Goal: Task Accomplishment & Management: Use online tool/utility

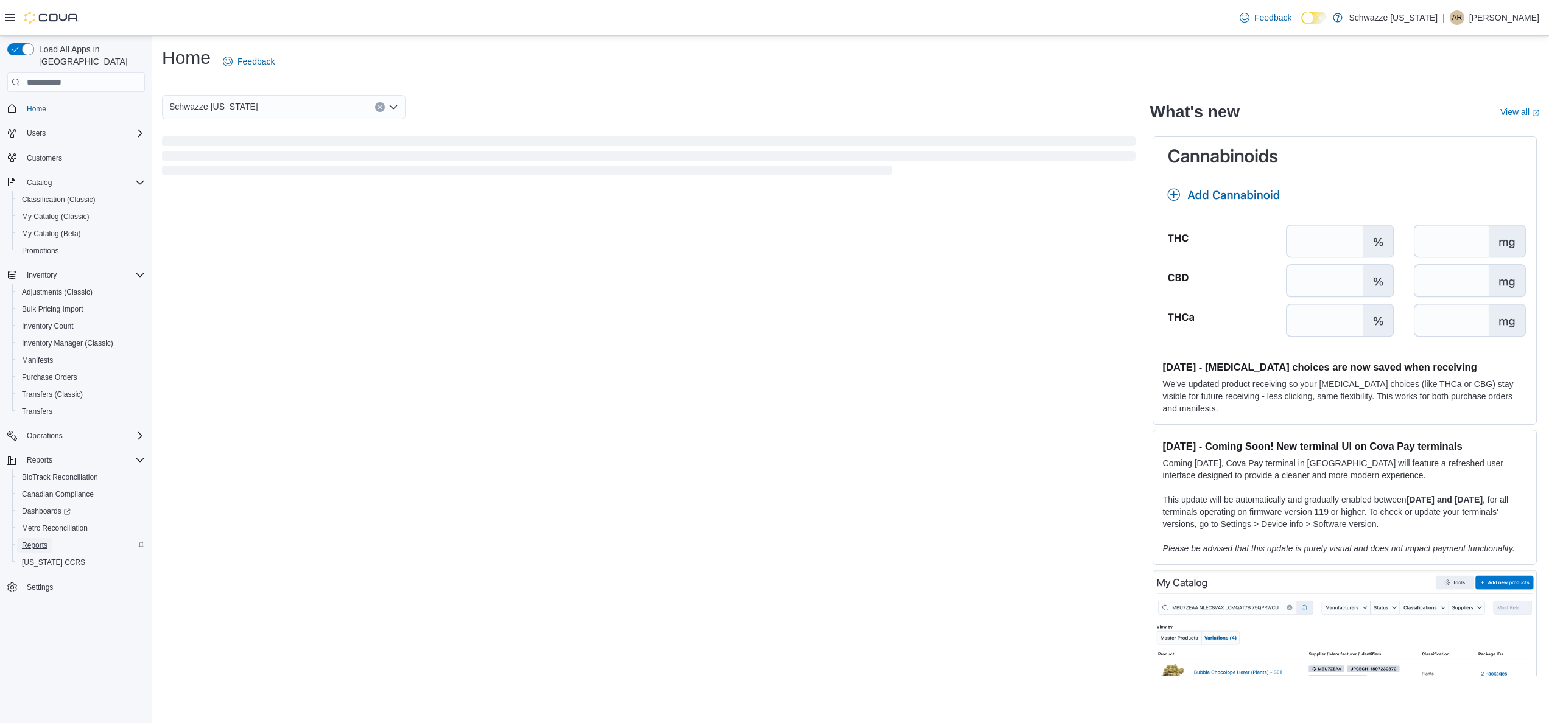
click at [50, 538] on link "Reports" at bounding box center [34, 545] width 35 height 15
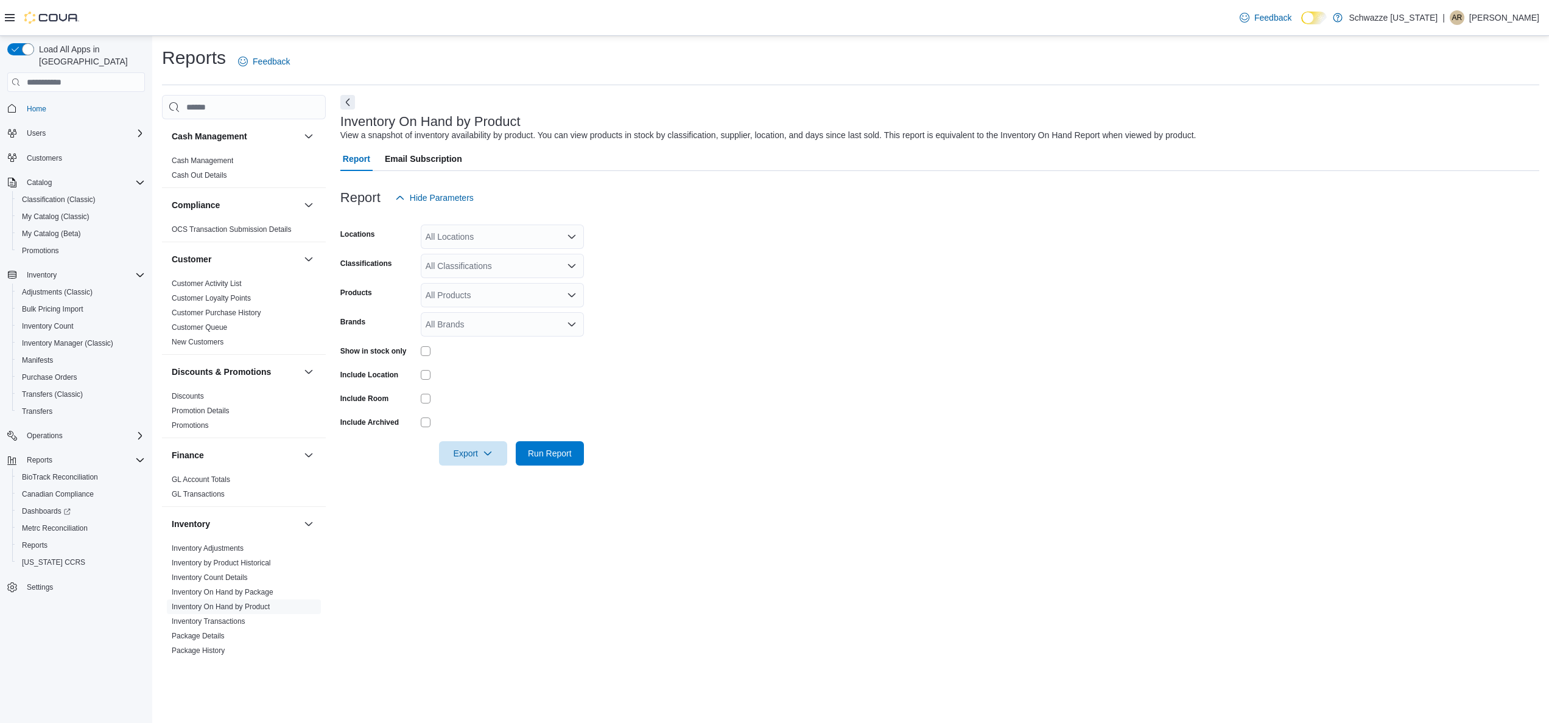
click at [648, 231] on form "Locations All Locations Classifications All Classifications Products All Produc…" at bounding box center [939, 338] width 1199 height 256
click at [571, 235] on icon "Open list of options" at bounding box center [572, 237] width 10 height 10
click at [911, 217] on div at bounding box center [939, 217] width 1199 height 15
click at [459, 231] on div "All Locations" at bounding box center [502, 237] width 163 height 24
click at [541, 264] on button "Schwazze [US_STATE]" at bounding box center [502, 258] width 163 height 18
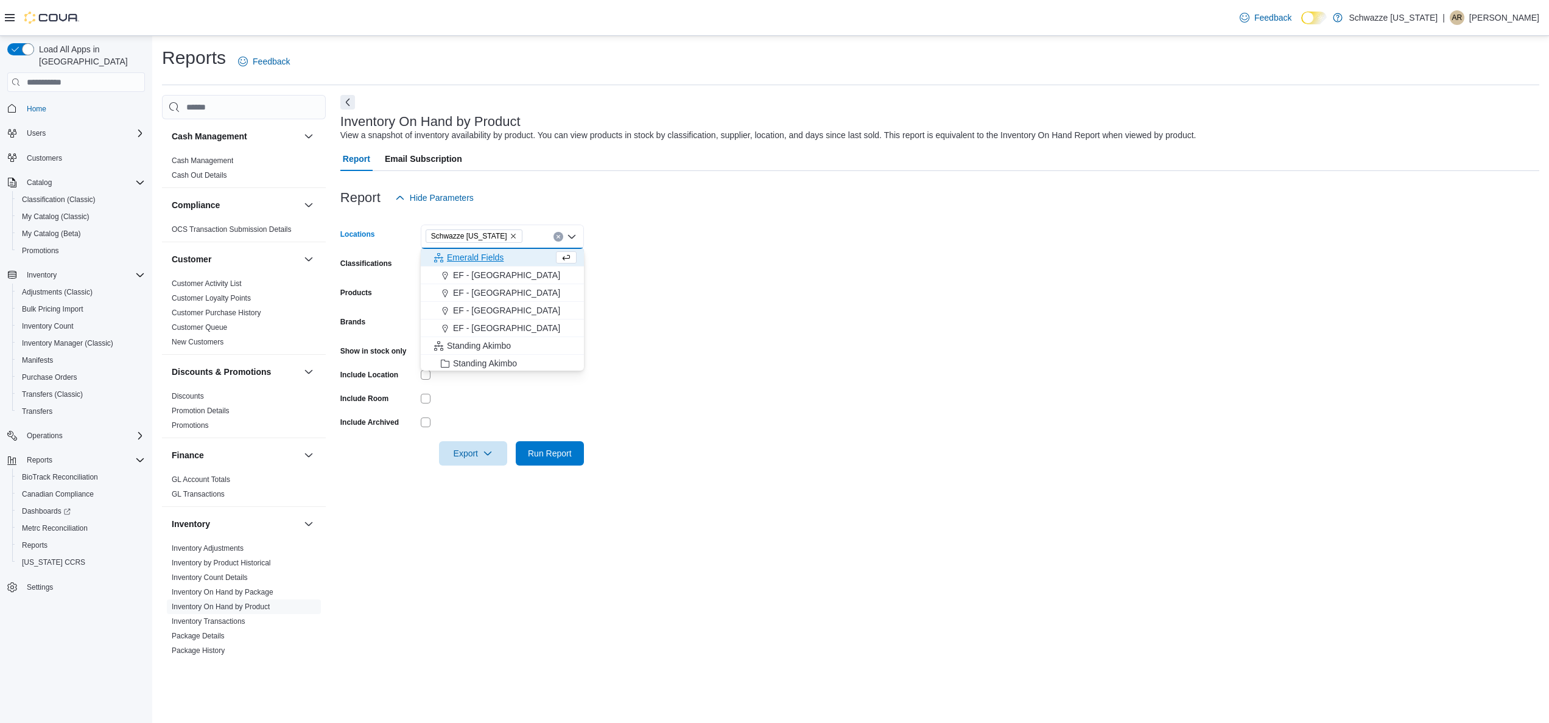
click at [926, 286] on form "Locations [GEOGRAPHIC_DATA] [US_STATE] Combo box. Selected. Schwazze [US_STATE]…" at bounding box center [939, 338] width 1199 height 256
click at [471, 248] on div "Schwazze [US_STATE]" at bounding box center [502, 237] width 163 height 24
drag, startPoint x: 1029, startPoint y: 234, endPoint x: 600, endPoint y: 326, distance: 438.5
click at [1030, 234] on form "Locations [GEOGRAPHIC_DATA] [US_STATE] Combo box. Selected. Schwazze [US_STATE]…" at bounding box center [939, 338] width 1199 height 256
click at [451, 307] on div "All Products" at bounding box center [502, 295] width 163 height 24
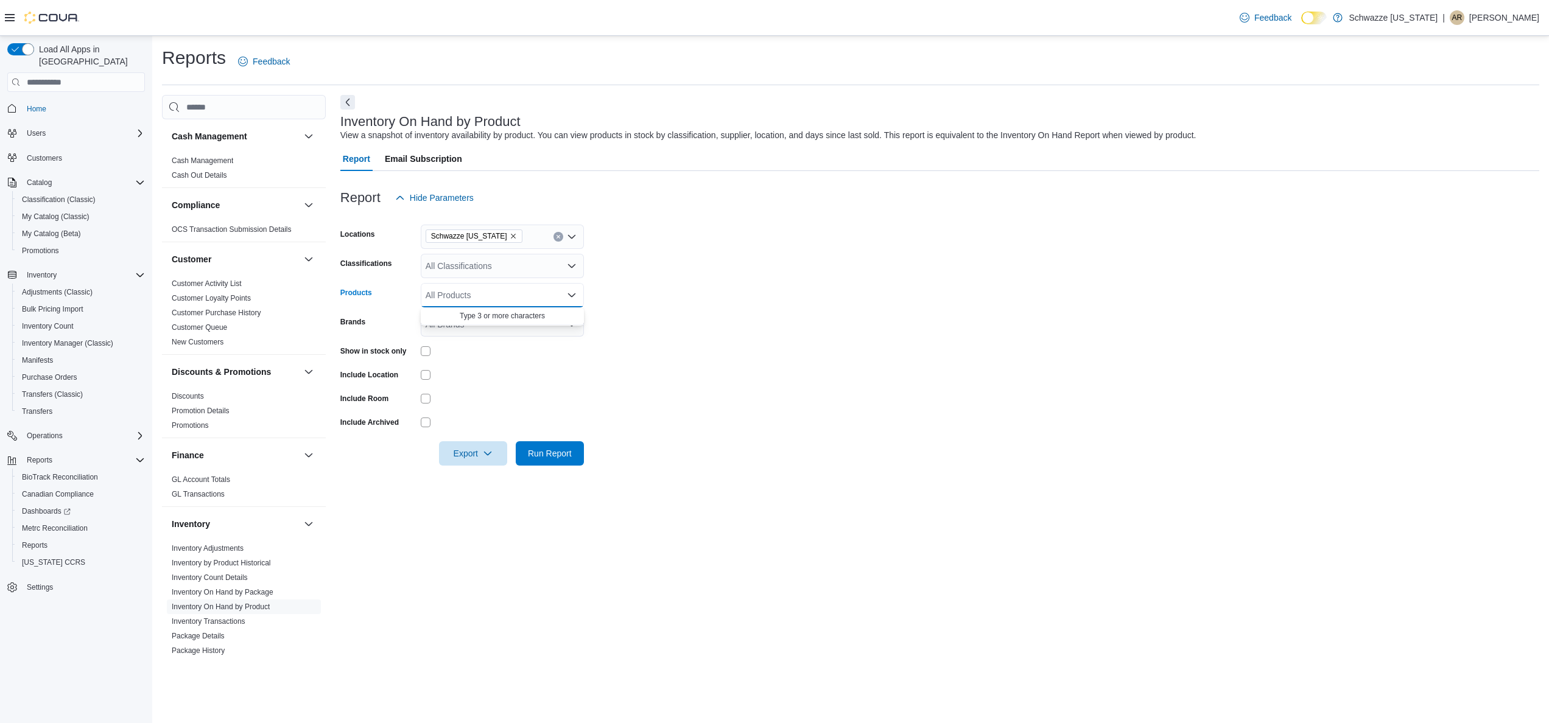
click at [478, 369] on div at bounding box center [502, 374] width 163 height 19
click at [596, 544] on div "Inventory On Hand by Product View a snapshot of inventory availability by produ…" at bounding box center [939, 378] width 1199 height 567
click at [497, 255] on div "All Classifications" at bounding box center [502, 266] width 163 height 24
click at [512, 378] on div "Accessories" at bounding box center [502, 377] width 149 height 12
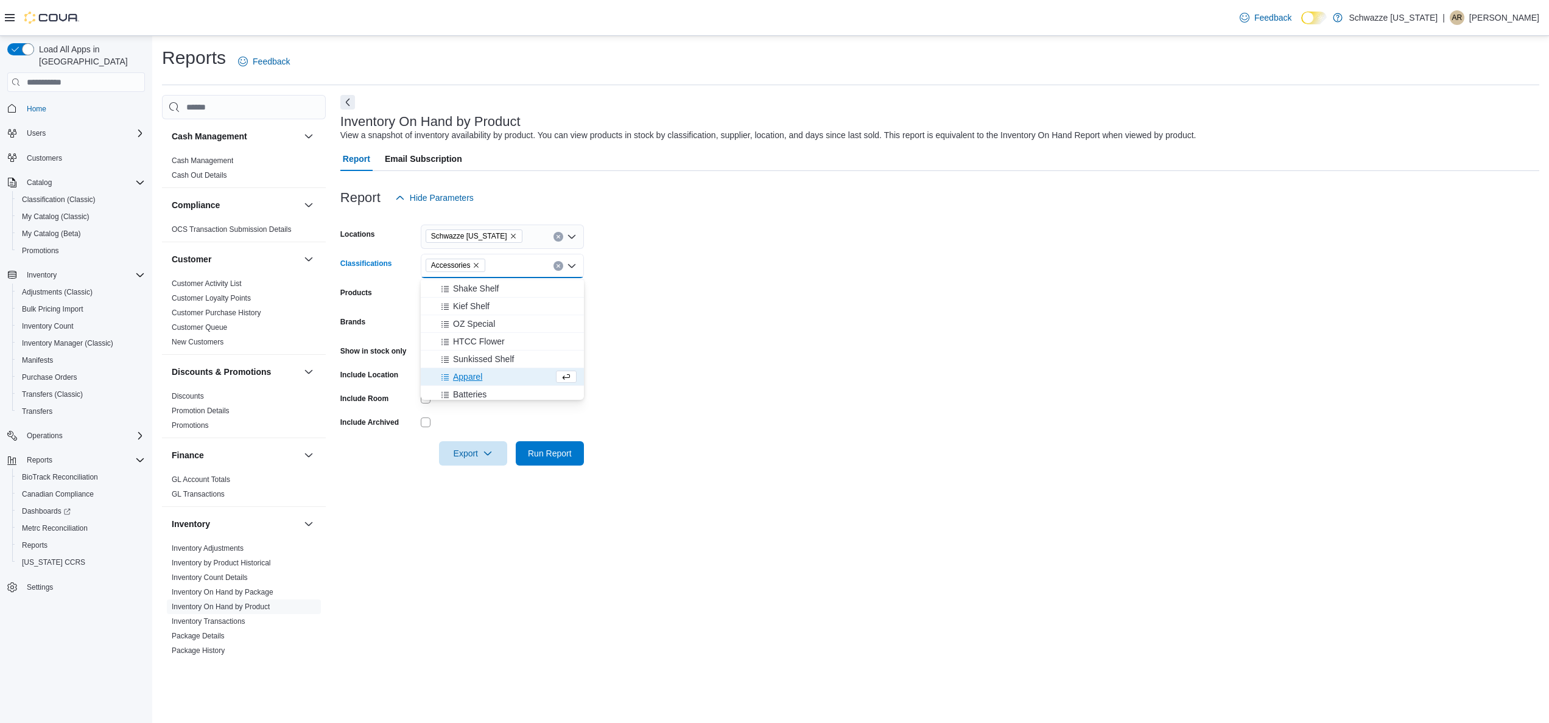
click at [934, 234] on form "Locations Schwazze [US_STATE] Classifications Accessories Combo box. Selected. …" at bounding box center [939, 338] width 1199 height 256
click at [459, 458] on span "Export" at bounding box center [473, 453] width 54 height 24
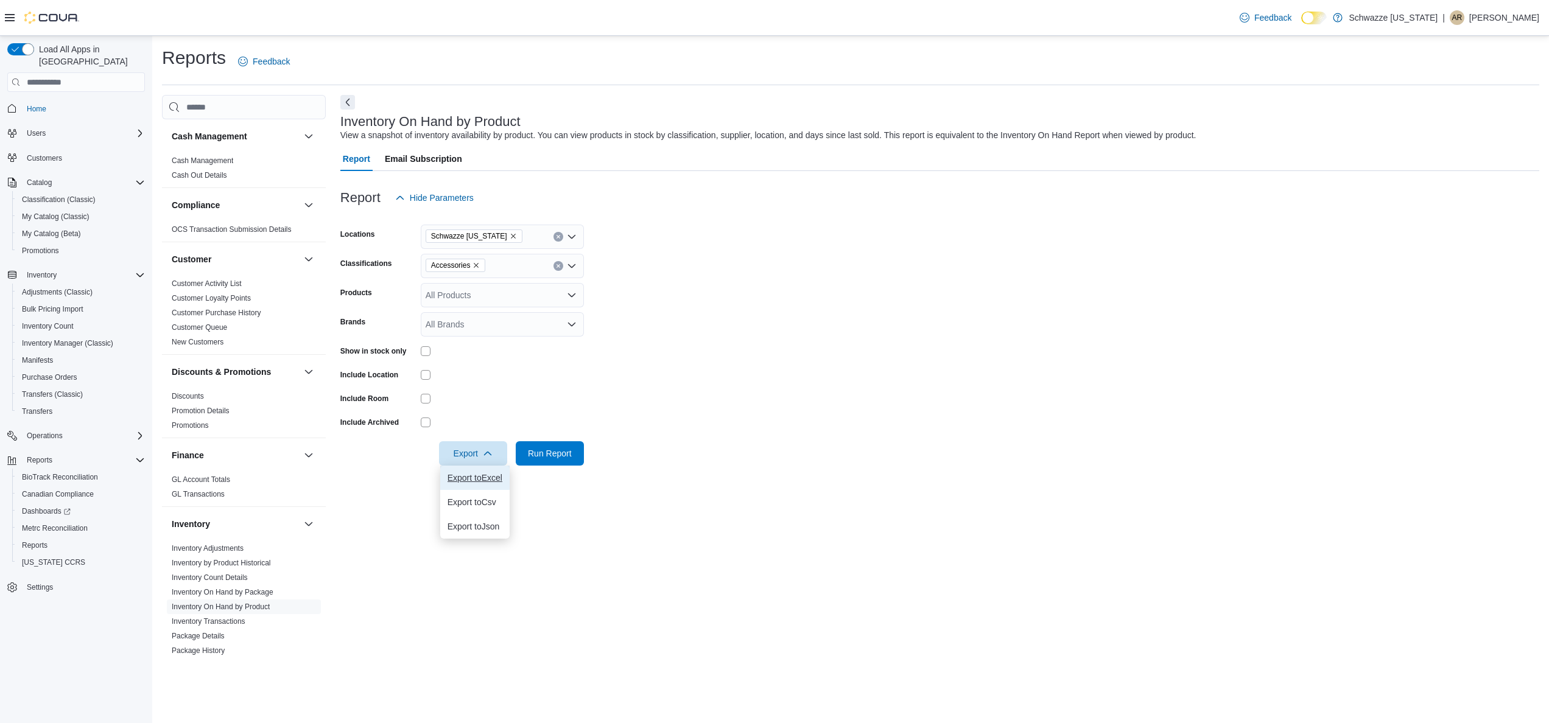
click at [465, 476] on span "Export to Excel" at bounding box center [475, 478] width 55 height 10
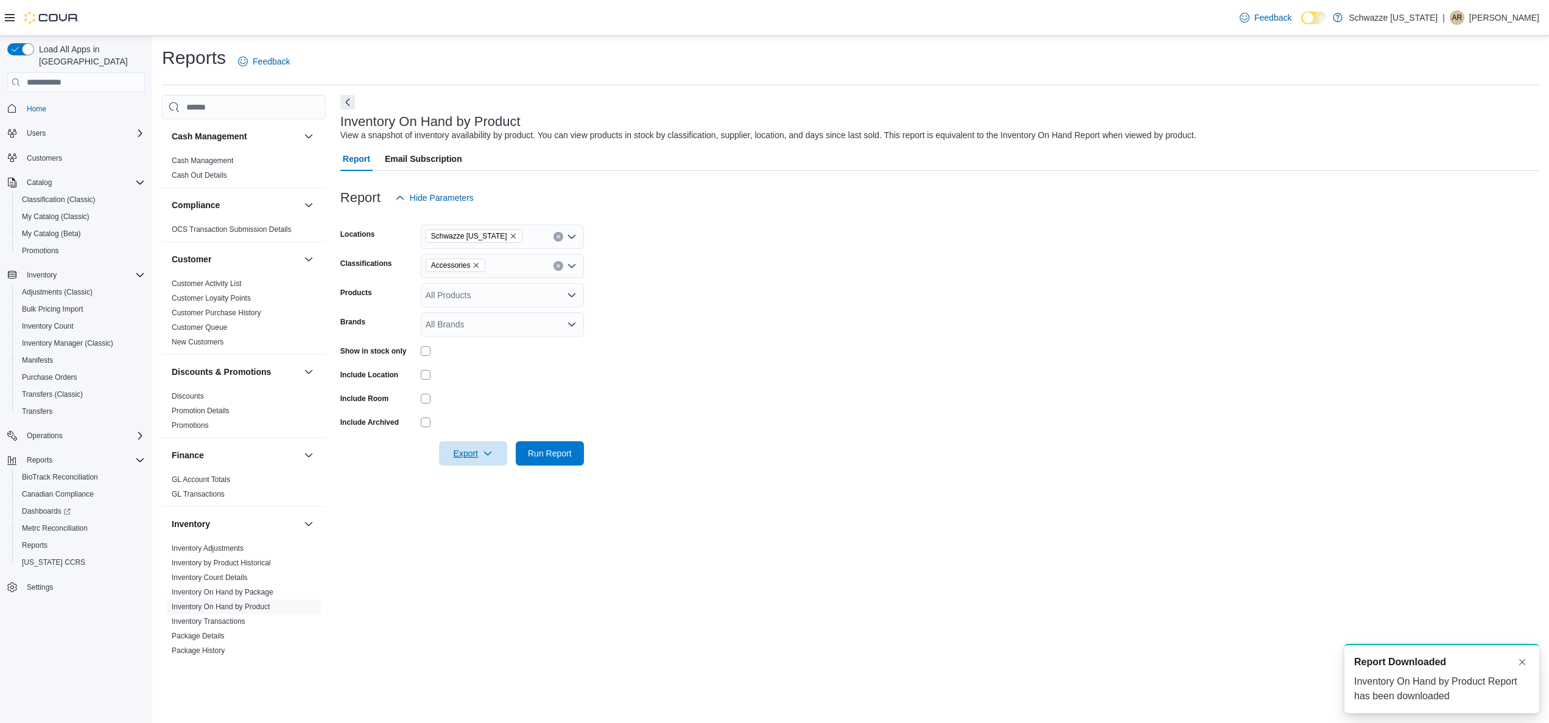
scroll to position [0, 0]
click at [786, 13] on div "Feedback Dark Mode Schwazze [US_STATE] | AR [PERSON_NAME]" at bounding box center [774, 18] width 1549 height 36
click at [844, 13] on div "Feedback Dark Mode Schwazze [US_STATE] | AR [PERSON_NAME]" at bounding box center [774, 18] width 1549 height 36
click at [956, 22] on div "Feedback Dark Mode Schwazze [US_STATE] | AR [PERSON_NAME]" at bounding box center [774, 18] width 1549 height 36
click at [471, 458] on span "Export" at bounding box center [473, 453] width 54 height 24
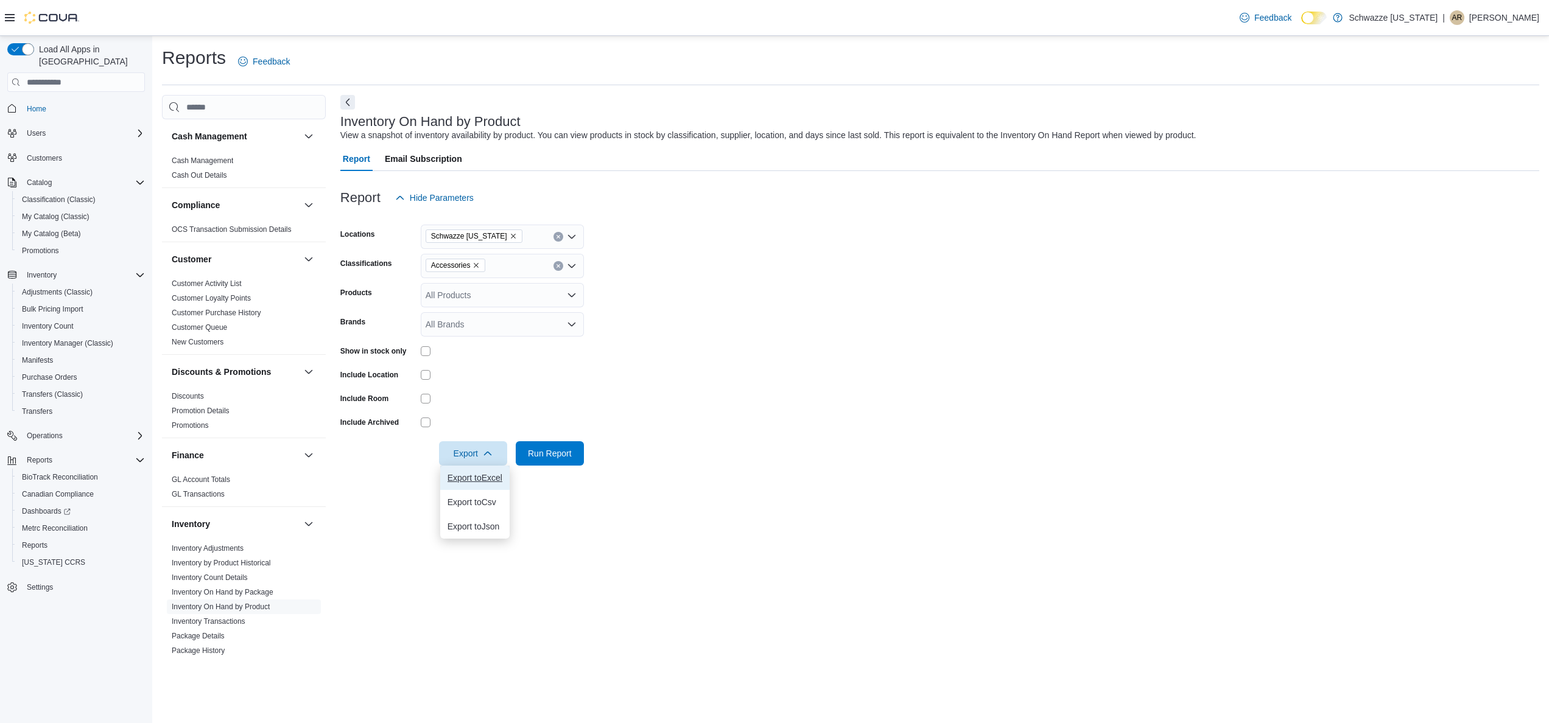
click at [493, 468] on button "Export to Excel" at bounding box center [474, 478] width 69 height 24
